Goal: Information Seeking & Learning: Learn about a topic

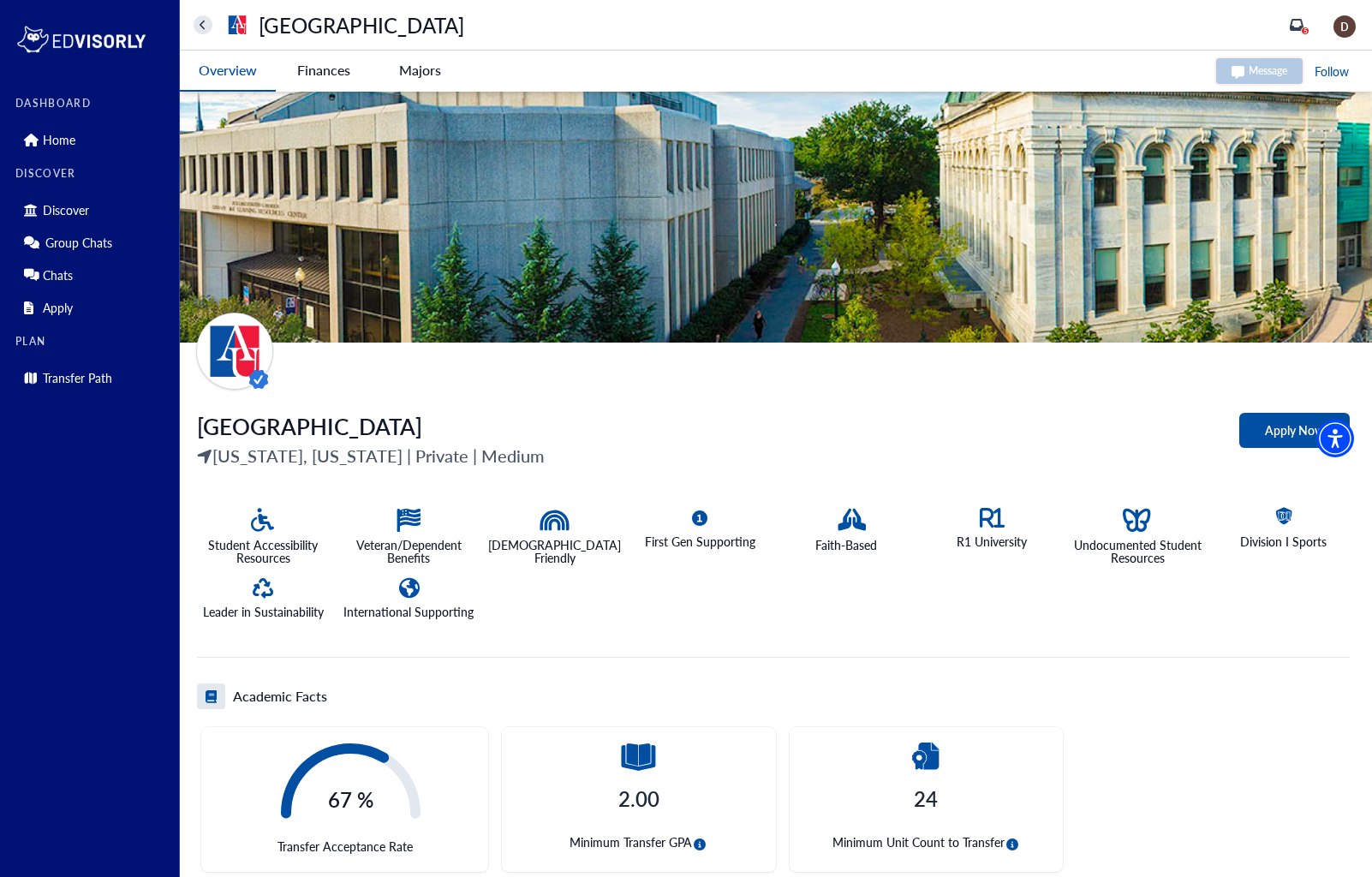
click at [333, 75] on University-tag "Finances" at bounding box center [323, 70] width 96 height 40
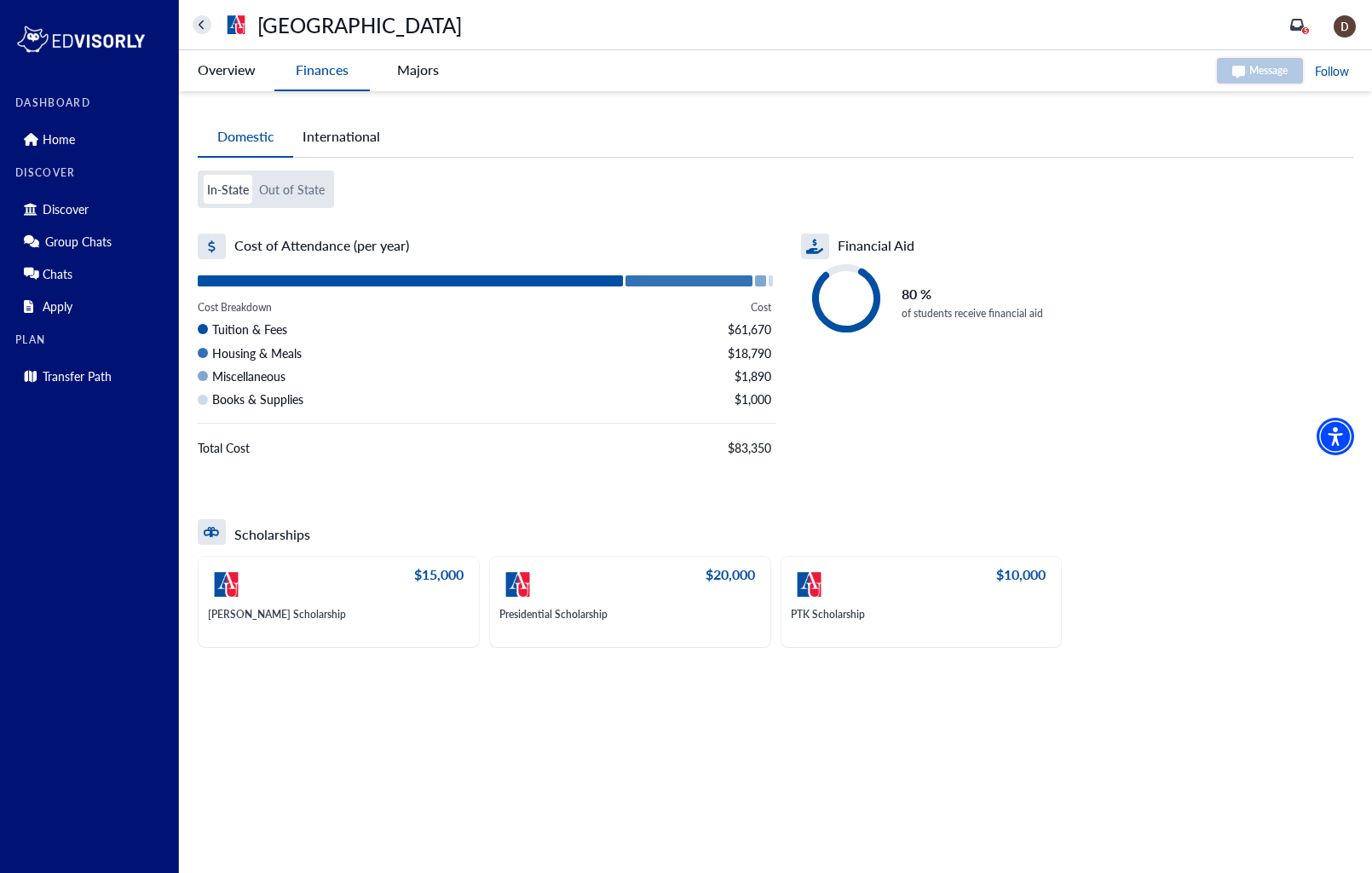
click at [697, 280] on div at bounding box center [689, 280] width 128 height 11
click at [271, 191] on button "Out of State" at bounding box center [291, 188] width 72 height 29
click at [254, 133] on button "Domestic" at bounding box center [245, 136] width 96 height 40
click at [236, 182] on button "In-State" at bounding box center [228, 188] width 48 height 29
drag, startPoint x: 305, startPoint y: 185, endPoint x: 242, endPoint y: 191, distance: 63.3
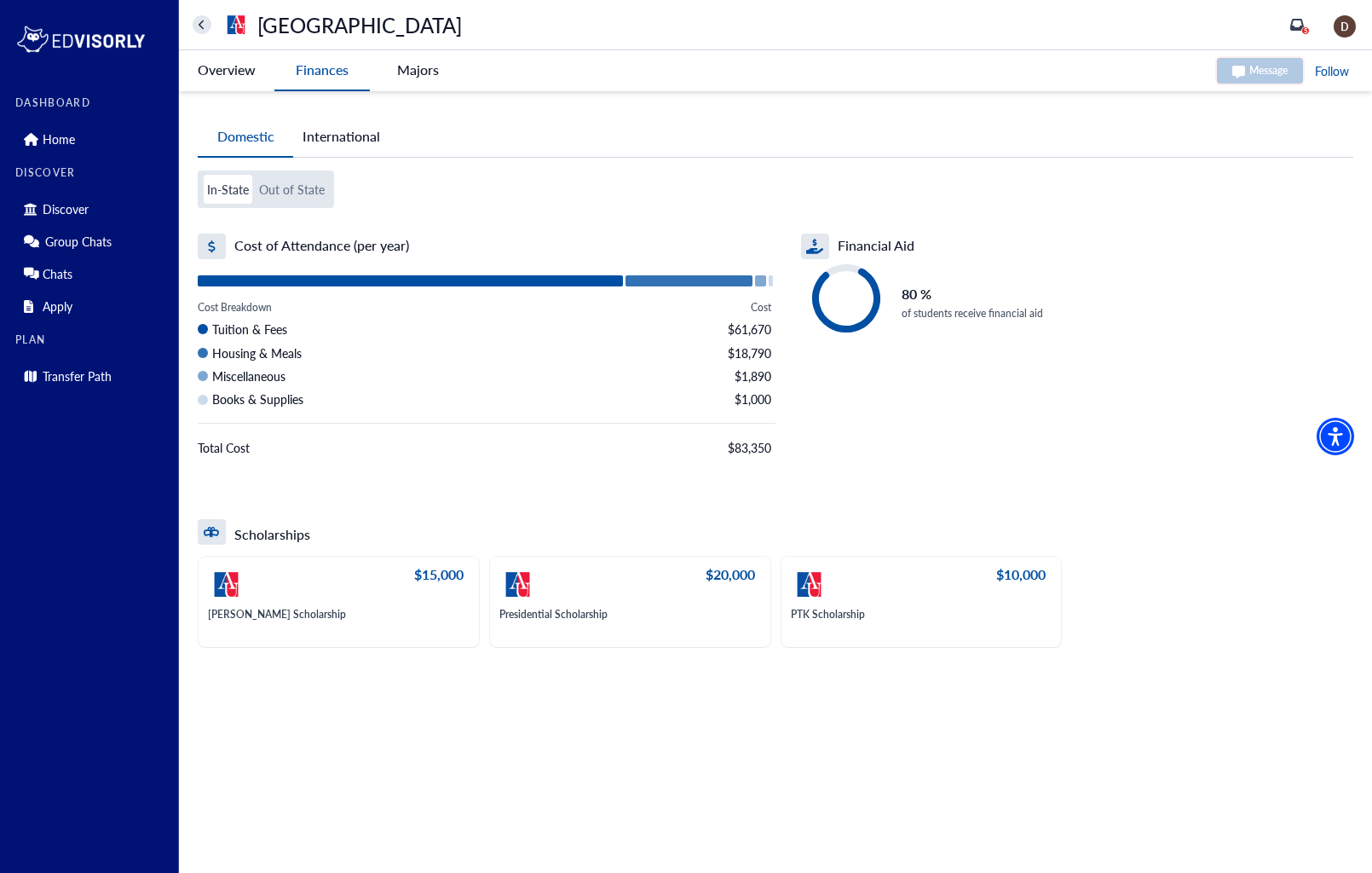
click at [303, 187] on button "Out of State" at bounding box center [291, 188] width 72 height 29
drag, startPoint x: 226, startPoint y: 190, endPoint x: 240, endPoint y: 187, distance: 14.3
click at [231, 189] on button "In-State" at bounding box center [228, 188] width 48 height 29
drag, startPoint x: 281, startPoint y: 185, endPoint x: 254, endPoint y: 186, distance: 27.0
click at [279, 185] on button "Out of State" at bounding box center [291, 188] width 72 height 29
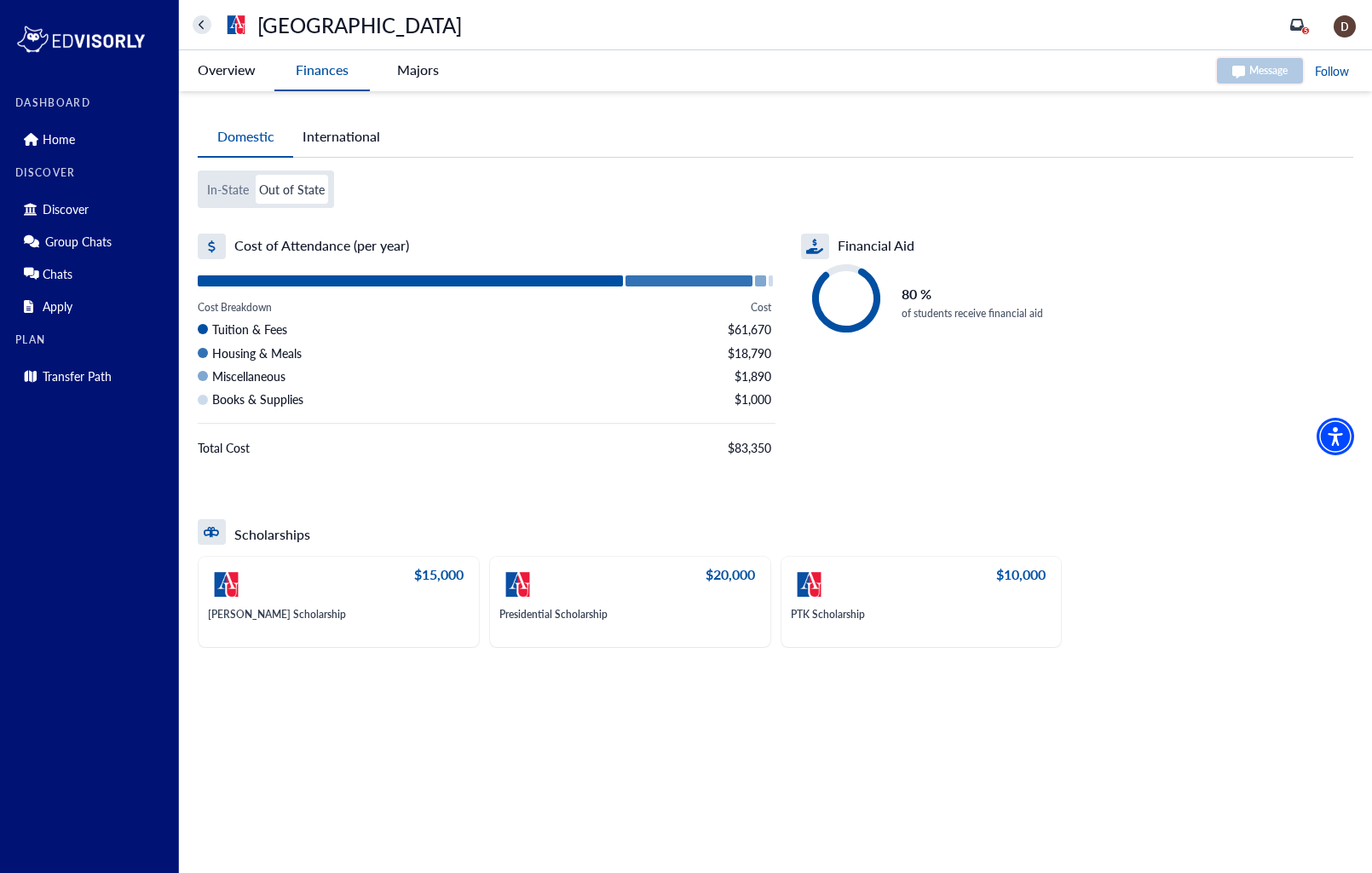
drag, startPoint x: 244, startPoint y: 186, endPoint x: 291, endPoint y: 185, distance: 47.0
click at [244, 187] on button "In-State" at bounding box center [228, 188] width 48 height 29
click at [298, 185] on button "Out of State" at bounding box center [291, 188] width 72 height 29
click at [235, 190] on button "In-State" at bounding box center [228, 188] width 48 height 29
click at [295, 186] on button "Out of State" at bounding box center [291, 188] width 72 height 29
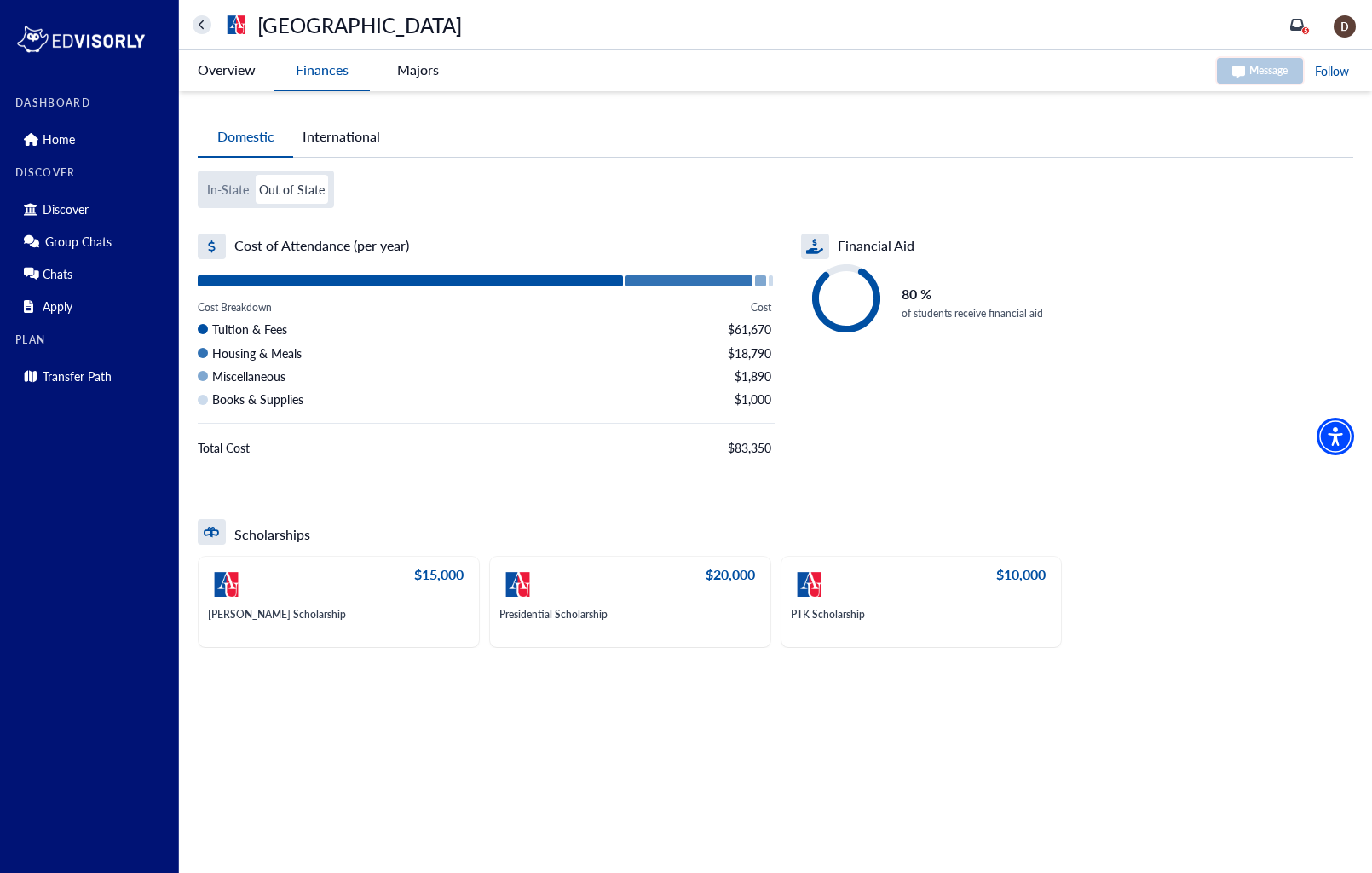
click at [225, 179] on button "In-State" at bounding box center [228, 188] width 48 height 29
click at [316, 188] on button "Out of State" at bounding box center [291, 188] width 72 height 29
click at [325, 141] on button "International" at bounding box center [341, 136] width 97 height 39
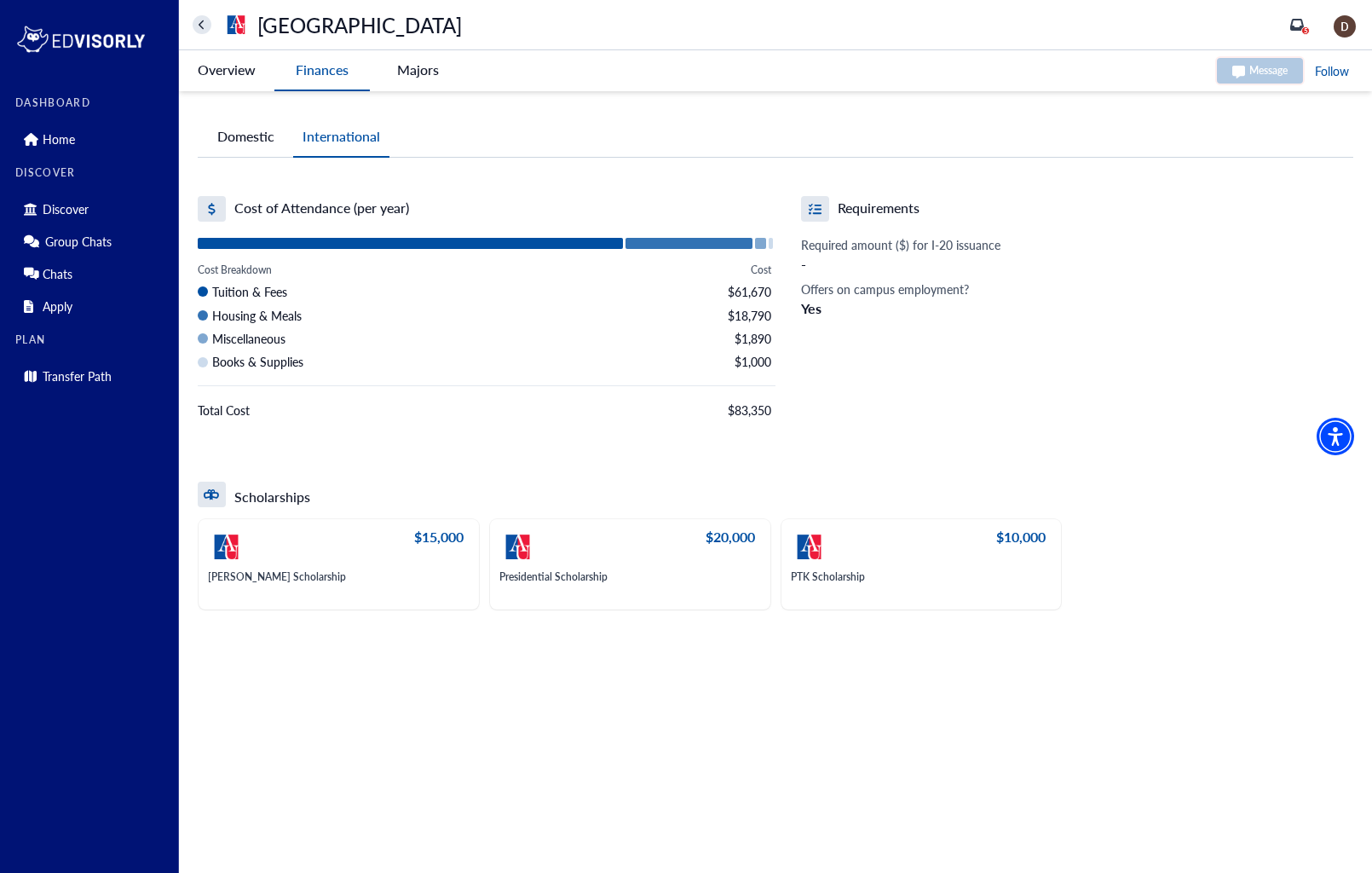
click at [600, 246] on div at bounding box center [409, 243] width 425 height 11
drag, startPoint x: 213, startPoint y: 292, endPoint x: 296, endPoint y: 291, distance: 83.0
click at [296, 291] on div "Tuition & Fees $61,670" at bounding box center [486, 291] width 578 height 19
click at [300, 245] on div at bounding box center [409, 243] width 425 height 11
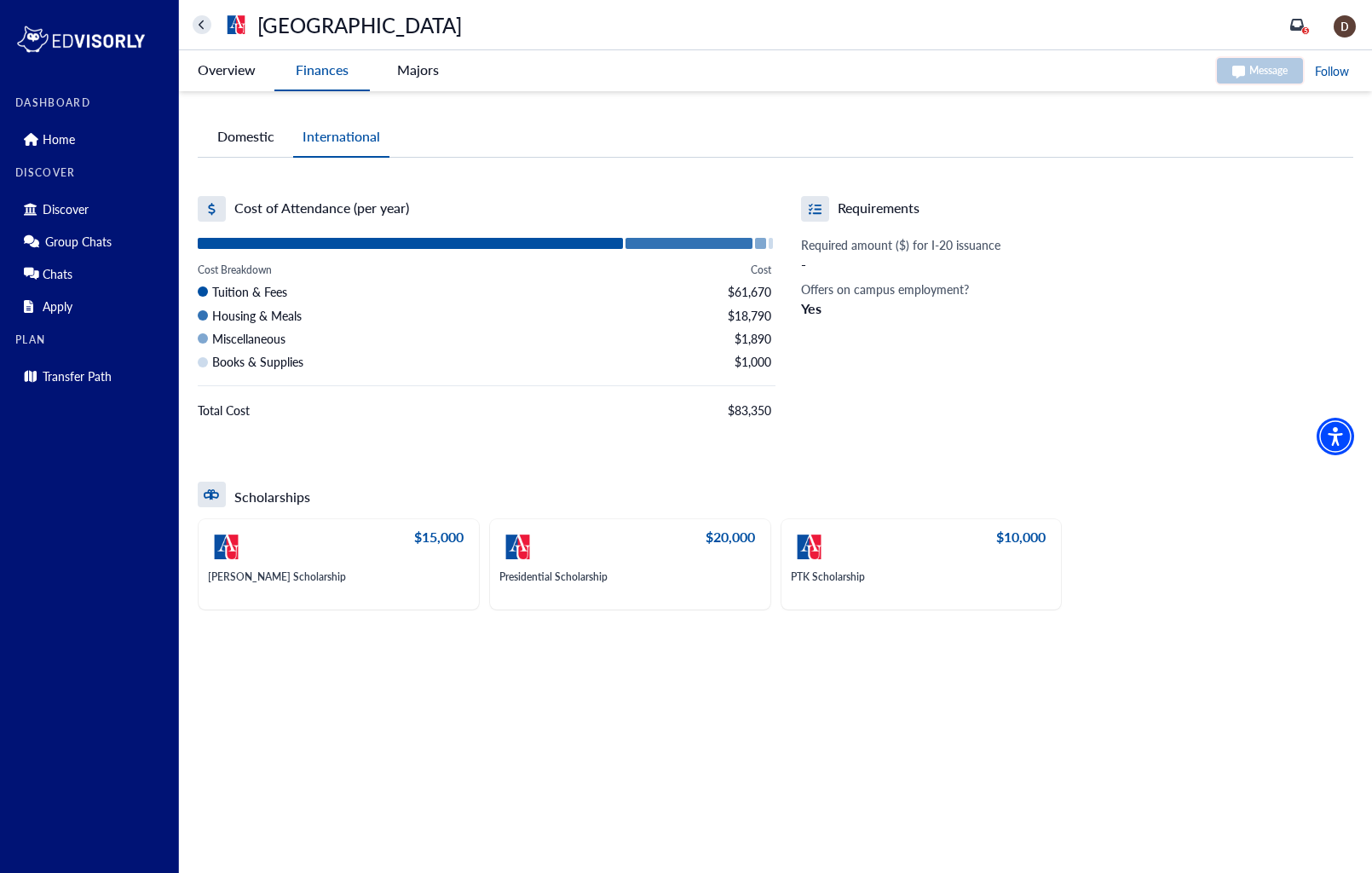
click at [219, 293] on span "Tuition & Fees" at bounding box center [250, 291] width 75 height 19
click at [459, 633] on Duration "Domestic International In-State Out of State Cost of Attendance (per year) Cost…" at bounding box center [775, 363] width 1193 height 545
